Goal: Information Seeking & Learning: Compare options

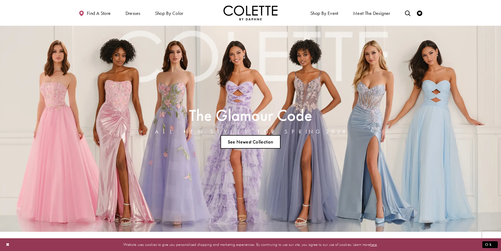
click at [270, 97] on div "The Glamour Code ALL NEW STYLES FOR SPRING 2026 See Newest Collection" at bounding box center [250, 129] width 288 height 206
click at [253, 140] on link "See Newest Collection" at bounding box center [250, 142] width 60 height 14
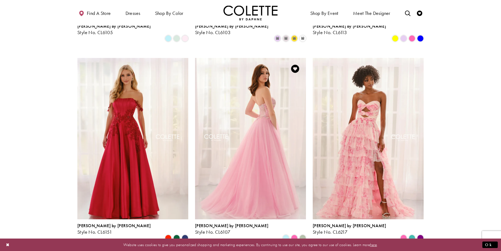
scroll to position [307, 0]
click at [259, 141] on img "Visit Colette by Daphne Style No. CL6107 Page" at bounding box center [250, 138] width 111 height 161
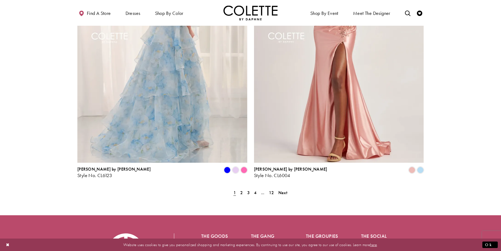
scroll to position [1056, 0]
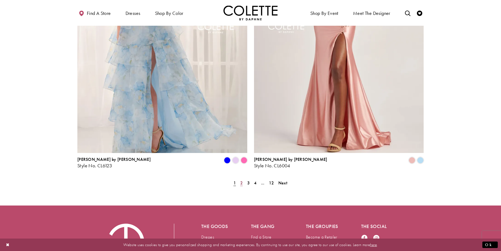
click at [241, 180] on span "2" at bounding box center [241, 183] width 2 height 6
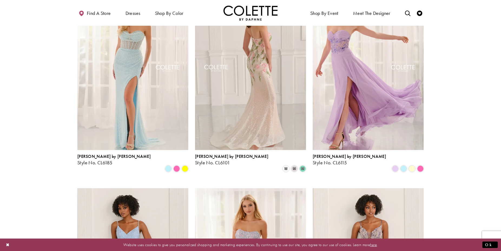
scroll to position [173, 0]
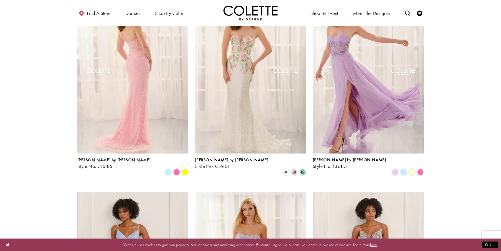
click at [150, 82] on img "Visit Colette by Daphne Style No. CL6185 Page" at bounding box center [132, 72] width 111 height 161
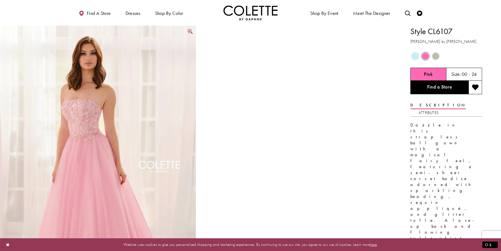
click at [82, 110] on img "Full size Style CL6107 Colette by Daphne #0 Pink frontface vertical picture" at bounding box center [98, 172] width 196 height 293
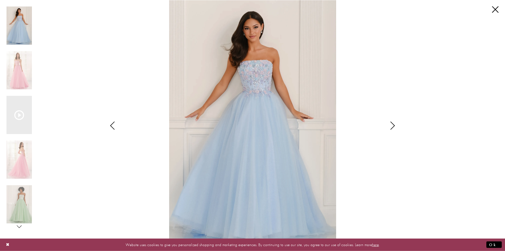
click at [393, 127] on icon "Style CL6107 Colette by Daphne Views dialog" at bounding box center [393, 125] width 14 height 8
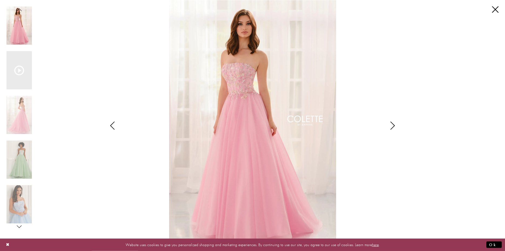
click at [393, 127] on icon "Style CL6107 Colette by Daphne Views dialog" at bounding box center [393, 125] width 14 height 8
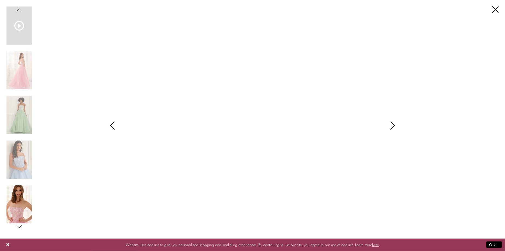
click at [16, 194] on img "Scroll List" at bounding box center [18, 204] width 25 height 38
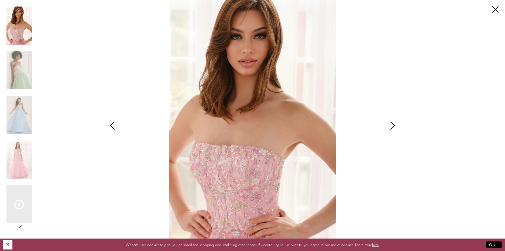
drag, startPoint x: 8, startPoint y: 244, endPoint x: 9, endPoint y: 241, distance: 3.6
click at [8, 244] on button "Close Dialog" at bounding box center [7, 244] width 9 height 9
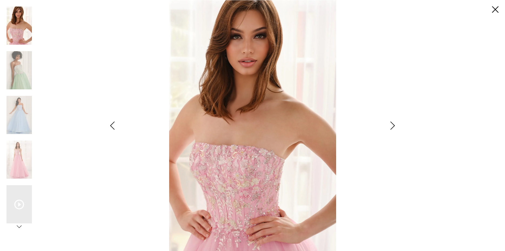
click at [395, 205] on div "Style CL6107 Colette by Daphne Views dialog" at bounding box center [393, 125] width 14 height 251
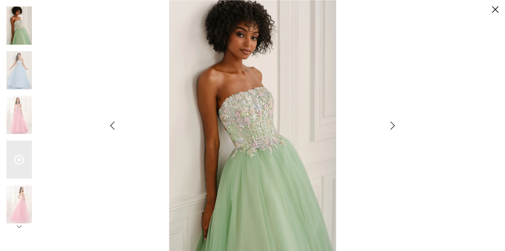
click at [364, 217] on img "Scroll List" at bounding box center [252, 125] width 267 height 251
click at [17, 74] on img "Scroll List" at bounding box center [18, 70] width 25 height 38
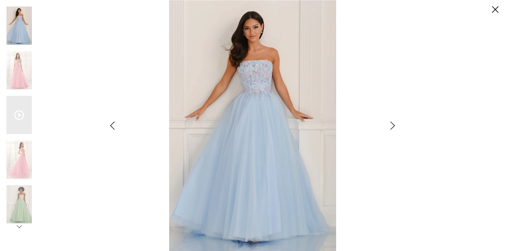
click at [392, 207] on div "Style CL6107 Colette by Daphne Views dialog" at bounding box center [393, 125] width 14 height 251
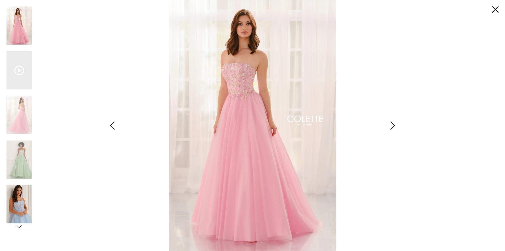
click at [18, 196] on img "Scroll List" at bounding box center [18, 204] width 25 height 38
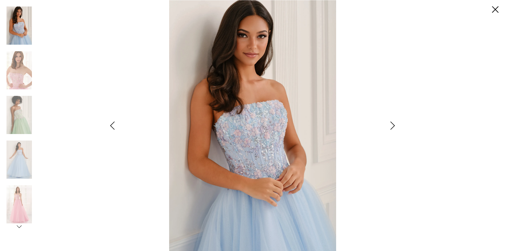
click at [388, 217] on div "Style CL6107 Colette by Daphne Views dialog" at bounding box center [393, 125] width 14 height 251
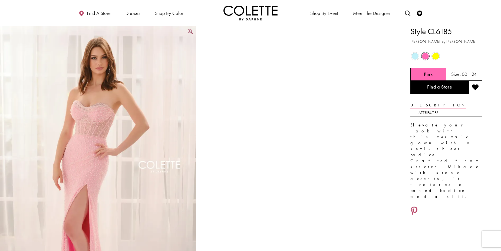
click at [81, 119] on img "Full size Style CL6185 Colette by Daphne #0 Pink frontface vertical picture" at bounding box center [98, 172] width 196 height 293
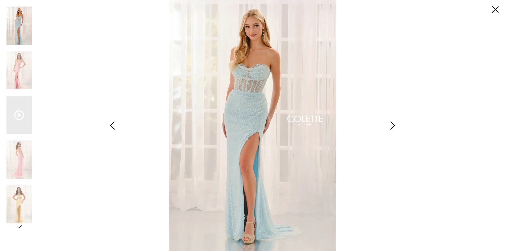
click at [391, 125] on icon "Style CL6185 Colette by Daphne Views dialog" at bounding box center [393, 125] width 14 height 8
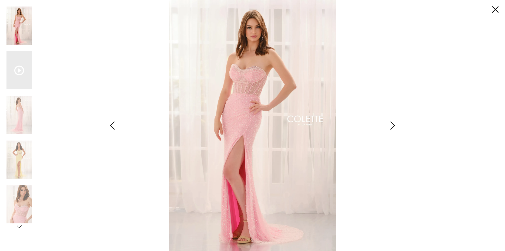
click at [391, 125] on icon "Style CL6185 Colette by Daphne Views dialog" at bounding box center [393, 125] width 14 height 8
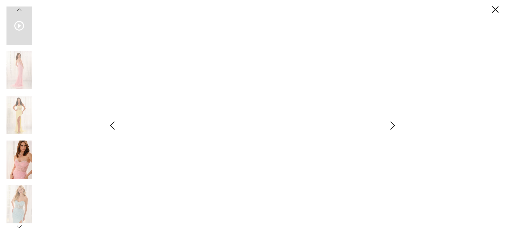
click at [19, 164] on img "Scroll List" at bounding box center [18, 159] width 25 height 38
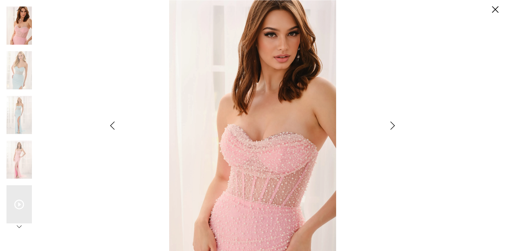
click at [398, 207] on div "Style CL6185 Colette by Daphne Views dialog" at bounding box center [393, 125] width 14 height 251
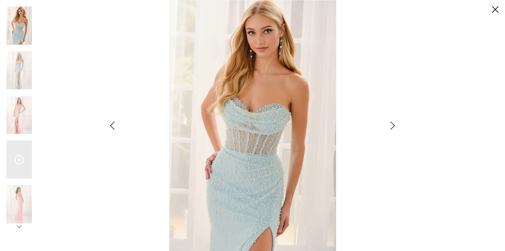
click at [397, 205] on div "Style CL6185 Colette by Daphne Views dialog" at bounding box center [393, 125] width 14 height 251
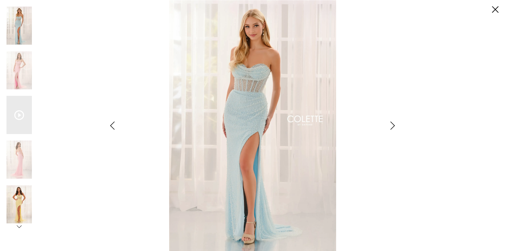
click at [20, 205] on img "Scroll List" at bounding box center [18, 204] width 25 height 38
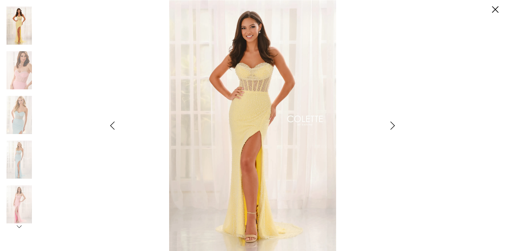
click at [408, 206] on div "Pause autoplay Previous Slide Next Slide 0 1 2 3 4 5 6 Video Player is loading.…" at bounding box center [252, 125] width 492 height 251
click at [19, 227] on icon "Style CL6185 Colette by Daphne Views dialog" at bounding box center [19, 226] width 5 height 5
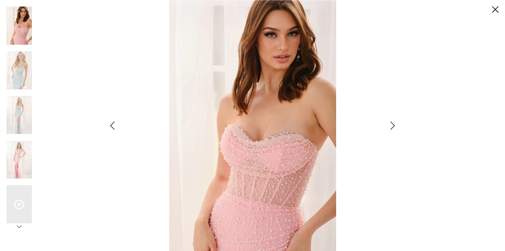
click at [113, 127] on icon "Style CL6185 Colette by Daphne Views dialog" at bounding box center [113, 125] width 14 height 8
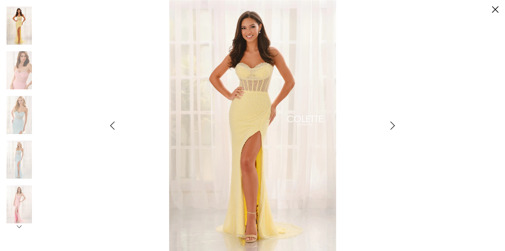
click at [113, 127] on icon "Style CL6185 Colette by Daphne Views dialog" at bounding box center [113, 125] width 14 height 8
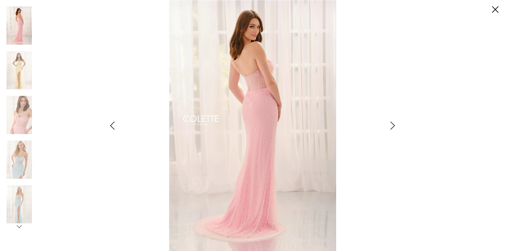
click at [113, 127] on icon "Style CL6185 Colette by Daphne Views dialog" at bounding box center [113, 125] width 14 height 8
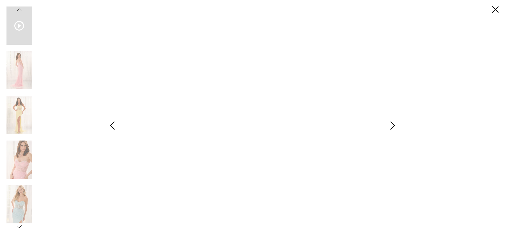
click at [389, 128] on icon "Style CL6185 Colette by Daphne Views dialog" at bounding box center [393, 125] width 14 height 8
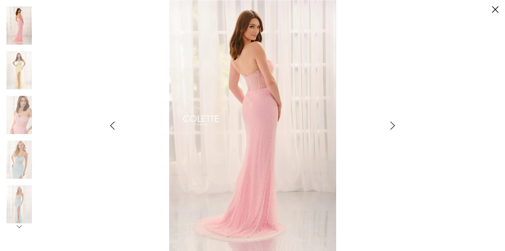
click at [406, 206] on div "Pause autoplay Previous Slide Next Slide 0 1 2 3 4 5 6 Video Player is loading.…" at bounding box center [252, 125] width 492 height 251
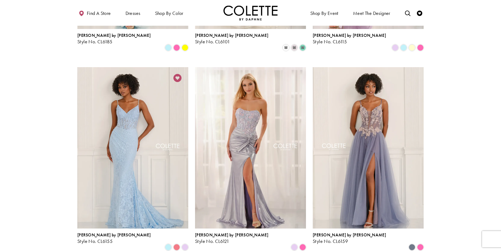
scroll to position [309, 0]
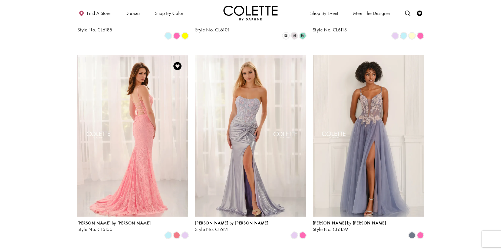
click at [135, 124] on img "Visit Colette by Daphne Style No. CL6155 Page" at bounding box center [132, 135] width 111 height 161
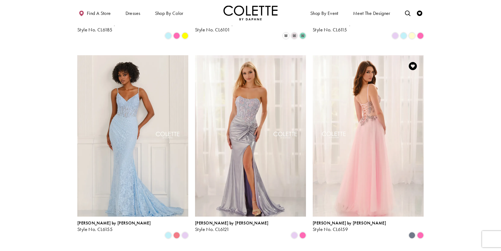
click at [372, 122] on img "Visit Colette by Daphne Style No. CL6159 Page" at bounding box center [368, 135] width 111 height 161
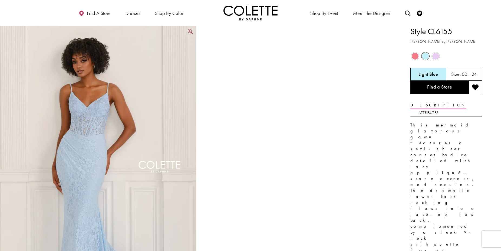
click at [160, 63] on img "Full size Style CL6155 Colette by Daphne #0 default Light Blue frontface vertic…" at bounding box center [98, 172] width 196 height 293
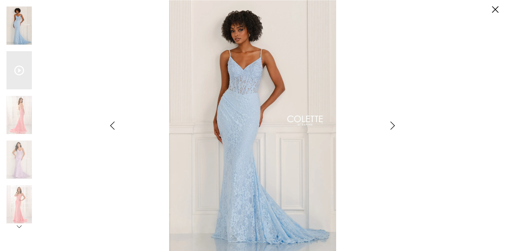
click at [409, 211] on div "Pause autoplay Previous Slide Next Slide 0 1 2 3 4 5" at bounding box center [252, 125] width 492 height 251
click at [391, 124] on icon "Style CL6155 Colette by Daphne Views dialog" at bounding box center [393, 125] width 14 height 8
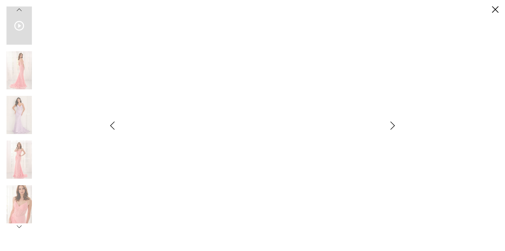
click at [391, 124] on icon "Style CL6155 Colette by Daphne Views dialog" at bounding box center [393, 125] width 14 height 8
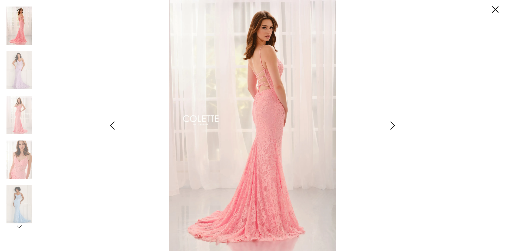
click at [391, 124] on icon "Style CL6155 Colette by Daphne Views dialog" at bounding box center [393, 125] width 14 height 8
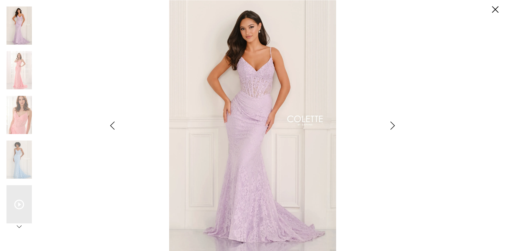
click at [391, 124] on icon "Style CL6155 Colette by Daphne Views dialog" at bounding box center [393, 125] width 14 height 8
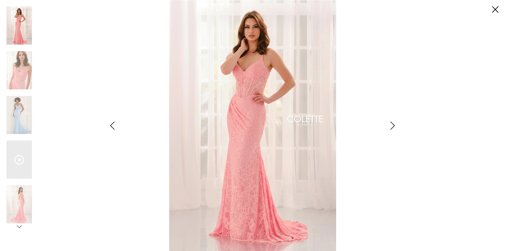
click at [391, 124] on icon "Style CL6155 Colette by Daphne Views dialog" at bounding box center [393, 125] width 14 height 8
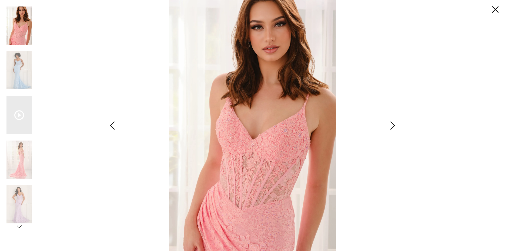
click at [422, 208] on div "**********" at bounding box center [252, 125] width 492 height 251
click at [392, 125] on icon "Style CL6155 Colette by Daphne Views dialog" at bounding box center [393, 125] width 14 height 8
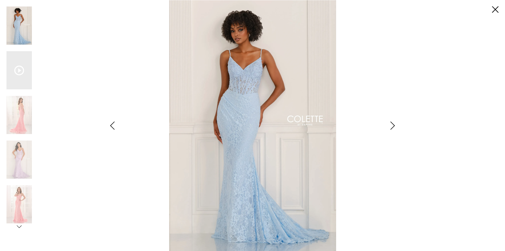
click at [392, 125] on icon "Style CL6155 Colette by Daphne Views dialog" at bounding box center [393, 125] width 14 height 8
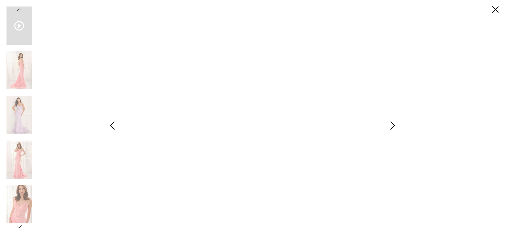
click at [392, 125] on icon "Style CL6155 Colette by Daphne Views dialog" at bounding box center [393, 125] width 14 height 8
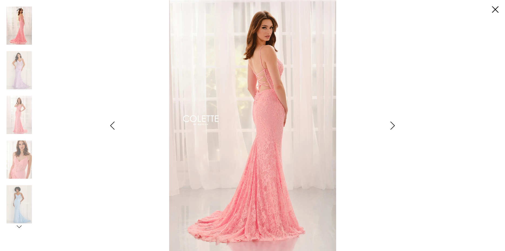
click at [423, 199] on div "**********" at bounding box center [252, 125] width 492 height 251
click at [391, 128] on icon "Style CL6155 Colette by Daphne Views dialog" at bounding box center [393, 125] width 14 height 8
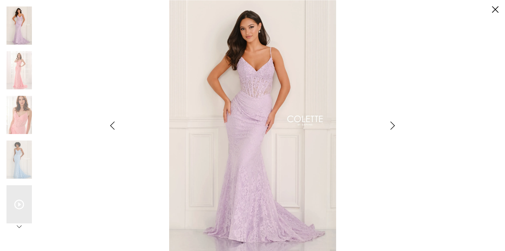
click at [391, 128] on icon "Style CL6155 Colette by Daphne Views dialog" at bounding box center [393, 125] width 14 height 8
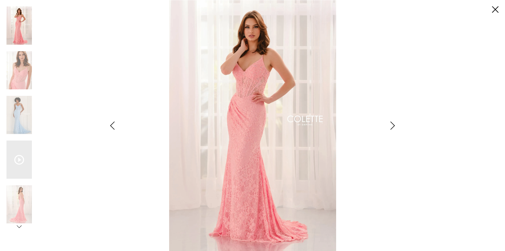
click at [391, 128] on icon "Style CL6155 Colette by Daphne Views dialog" at bounding box center [393, 125] width 14 height 8
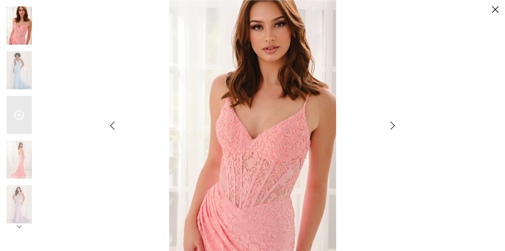
click at [391, 128] on icon "Style CL6155 Colette by Daphne Views dialog" at bounding box center [393, 125] width 14 height 8
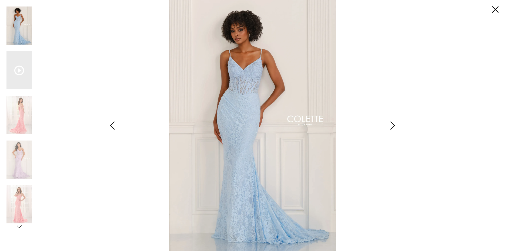
click at [391, 128] on icon "Style CL6155 Colette by Daphne Views dialog" at bounding box center [393, 125] width 14 height 8
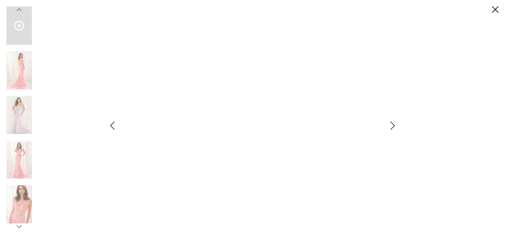
click at [391, 128] on icon "Style CL6155 Colette by Daphne Views dialog" at bounding box center [393, 125] width 14 height 8
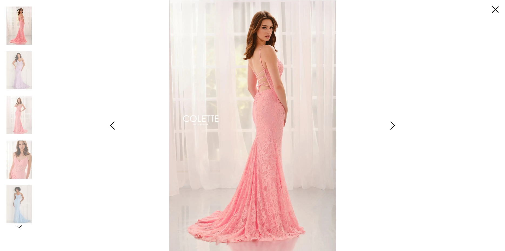
click at [391, 128] on icon "Style CL6155 Colette by Daphne Views dialog" at bounding box center [393, 125] width 14 height 8
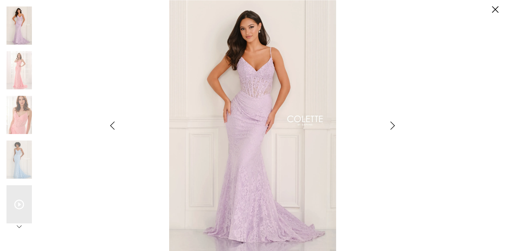
click at [391, 128] on icon "Style CL6155 Colette by Daphne Views dialog" at bounding box center [393, 125] width 14 height 8
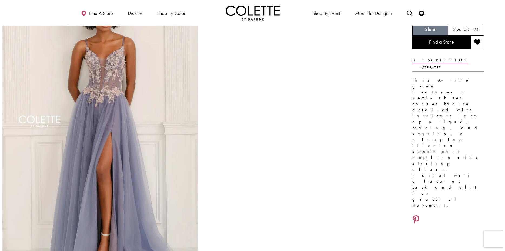
scroll to position [34, 0]
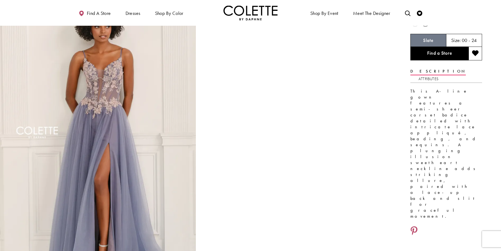
click at [138, 103] on img "Full size Style CL6159 Colette by Daphne #0 default Slate frontface vertical pi…" at bounding box center [98, 138] width 196 height 293
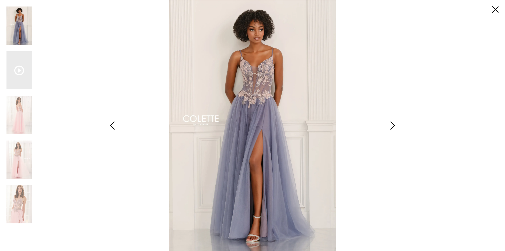
click at [381, 199] on img "Scroll List" at bounding box center [252, 125] width 267 height 251
click at [395, 125] on icon "Style CL6159 Colette by Daphne Views dialog" at bounding box center [393, 125] width 14 height 8
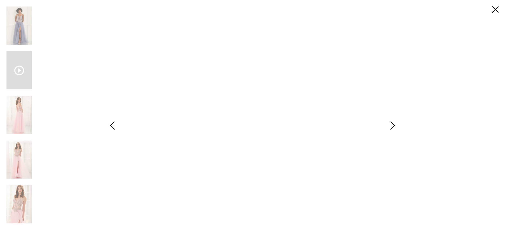
click at [395, 125] on icon "Style CL6159 Colette by Daphne Views dialog" at bounding box center [393, 125] width 14 height 8
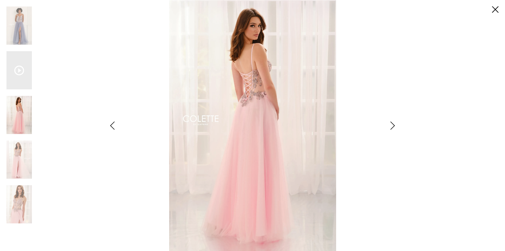
click at [395, 125] on icon "Style CL6159 Colette by Daphne Views dialog" at bounding box center [393, 125] width 14 height 8
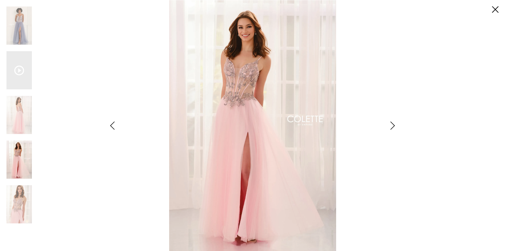
click at [395, 125] on icon "Style CL6159 Colette by Daphne Views dialog" at bounding box center [393, 125] width 14 height 8
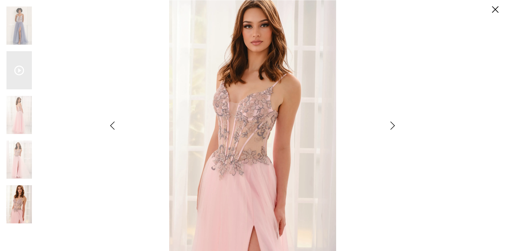
click at [410, 204] on div "**********" at bounding box center [252, 125] width 492 height 251
click at [393, 124] on icon "Style CL6159 Colette by Daphne Views dialog" at bounding box center [393, 125] width 14 height 8
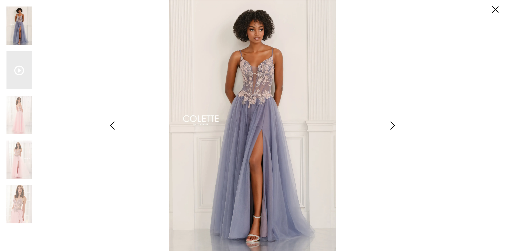
click at [393, 124] on icon "Style CL6159 Colette by Daphne Views dialog" at bounding box center [393, 125] width 14 height 8
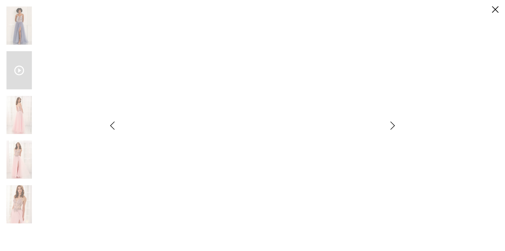
click at [393, 124] on icon "Style CL6159 Colette by Daphne Views dialog" at bounding box center [393, 125] width 14 height 8
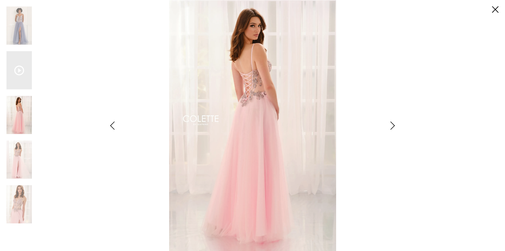
click at [393, 124] on icon "Style CL6159 Colette by Daphne Views dialog" at bounding box center [393, 125] width 14 height 8
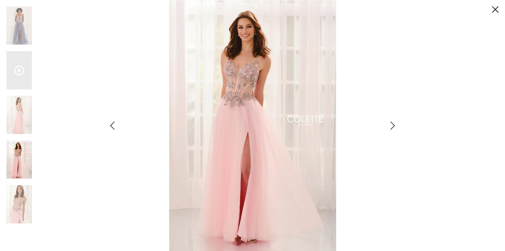
click at [393, 124] on icon "Style CL6159 Colette by Daphne Views dialog" at bounding box center [393, 125] width 14 height 8
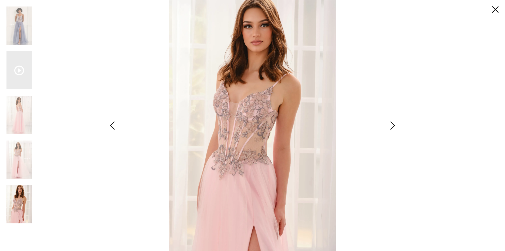
click at [393, 124] on icon "Style CL6159 Colette by Daphne Views dialog" at bounding box center [393, 125] width 14 height 8
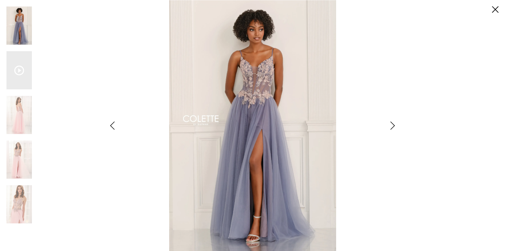
click at [393, 124] on icon "Style CL6159 Colette by Daphne Views dialog" at bounding box center [393, 125] width 14 height 8
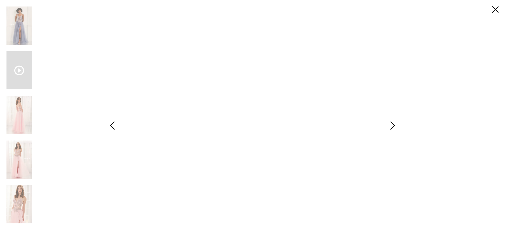
click at [393, 124] on icon "Style CL6159 Colette by Daphne Views dialog" at bounding box center [393, 125] width 14 height 8
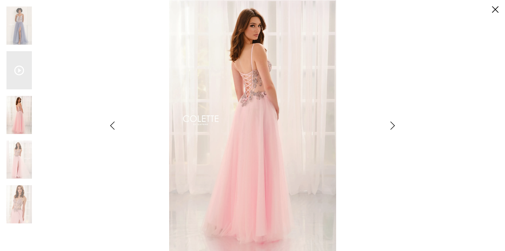
click at [437, 202] on div "**********" at bounding box center [252, 125] width 492 height 251
click at [394, 126] on icon "Style CL6159 Colette by Daphne Views dialog" at bounding box center [393, 125] width 14 height 8
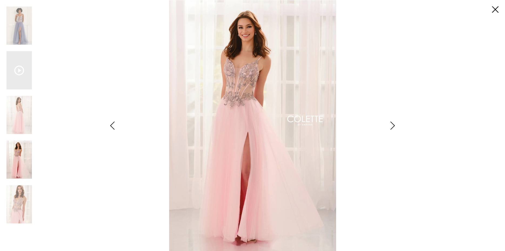
click at [394, 126] on icon "Style CL6159 Colette by Daphne Views dialog" at bounding box center [393, 125] width 14 height 8
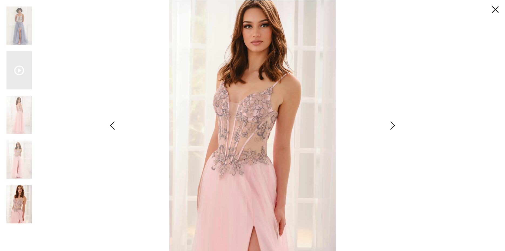
click at [394, 126] on icon "Style CL6159 Colette by Daphne Views dialog" at bounding box center [393, 125] width 14 height 8
